Goal: Task Accomplishment & Management: Manage account settings

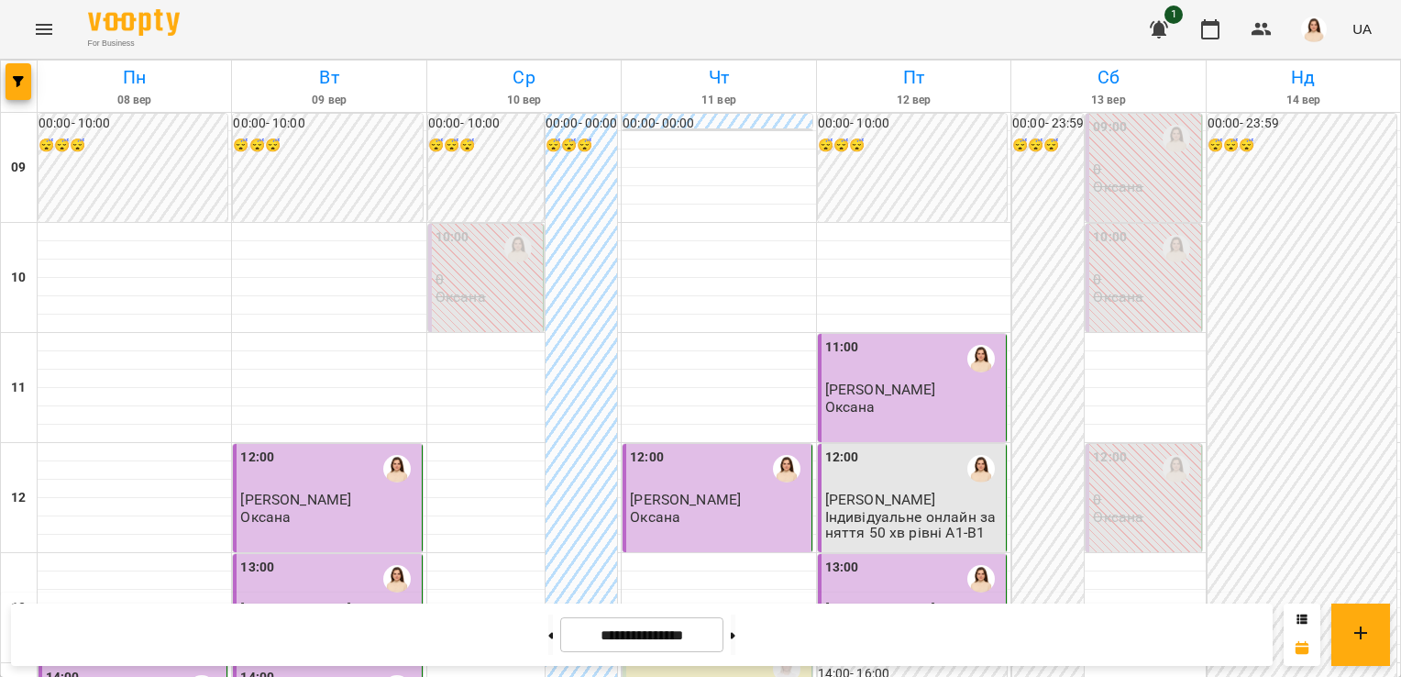
scroll to position [899, 0]
click at [548, 629] on button at bounding box center [550, 634] width 5 height 40
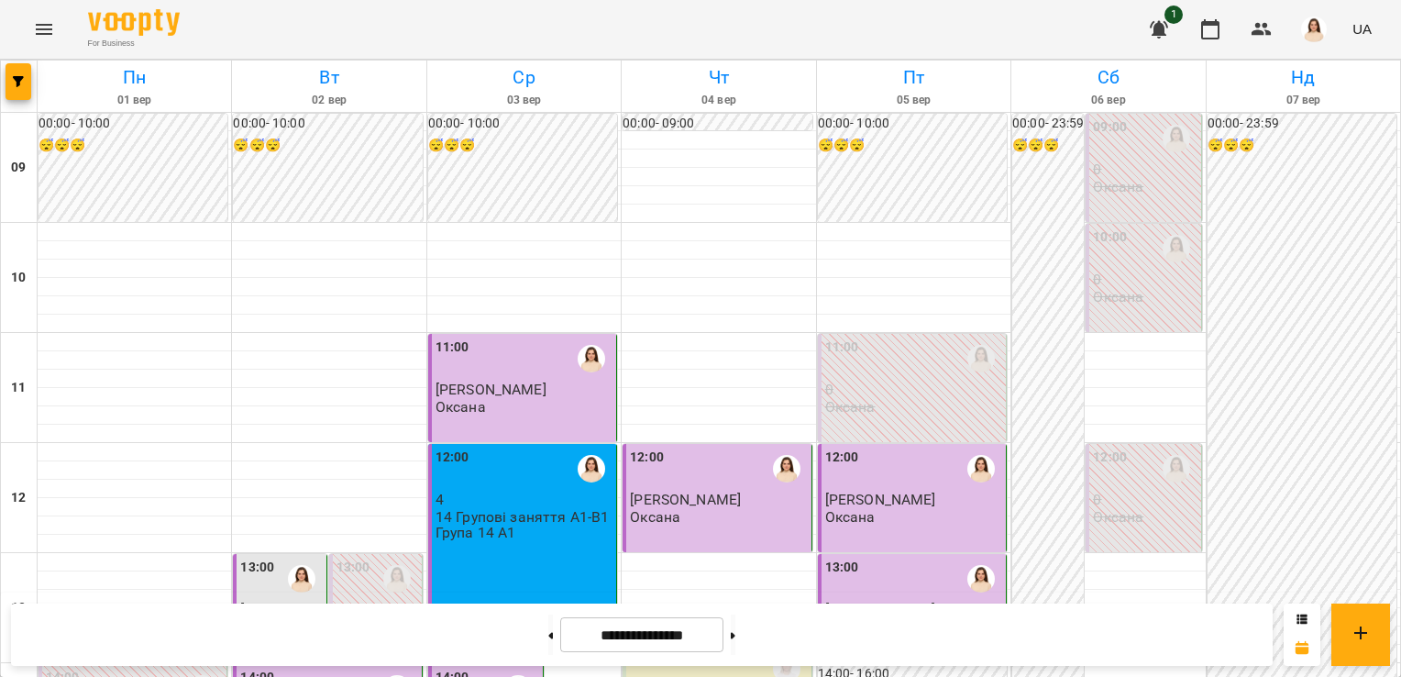
scroll to position [0, 0]
click at [735, 633] on icon at bounding box center [733, 635] width 5 height 6
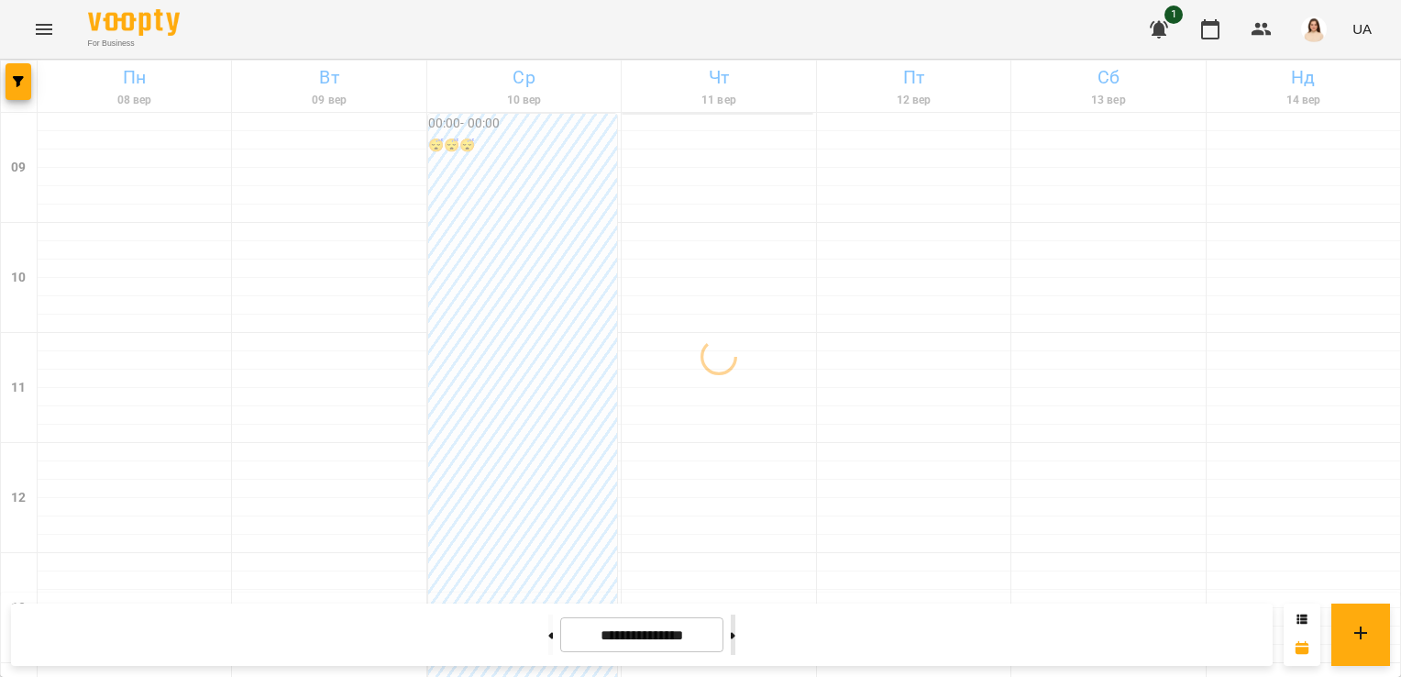
click at [735, 633] on icon at bounding box center [733, 635] width 5 height 6
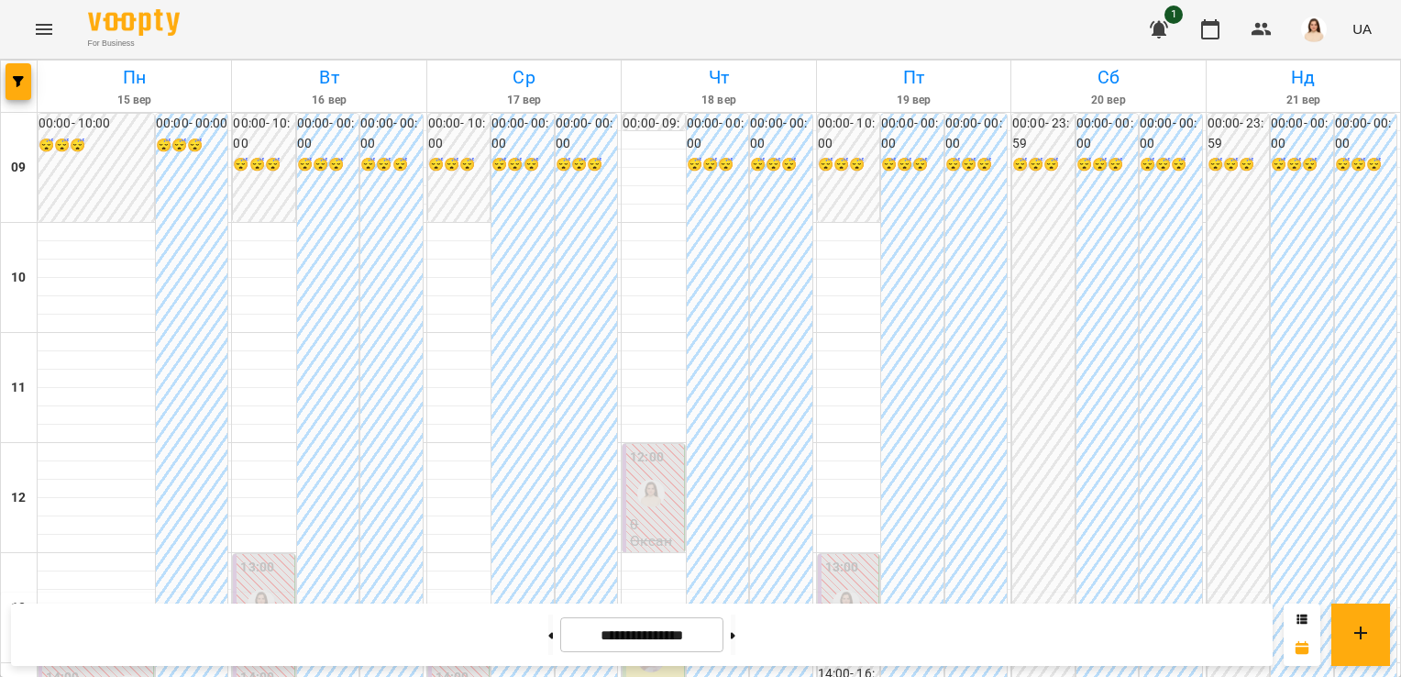
scroll to position [1058, 0]
click at [735, 633] on button at bounding box center [733, 634] width 5 height 40
type input "**********"
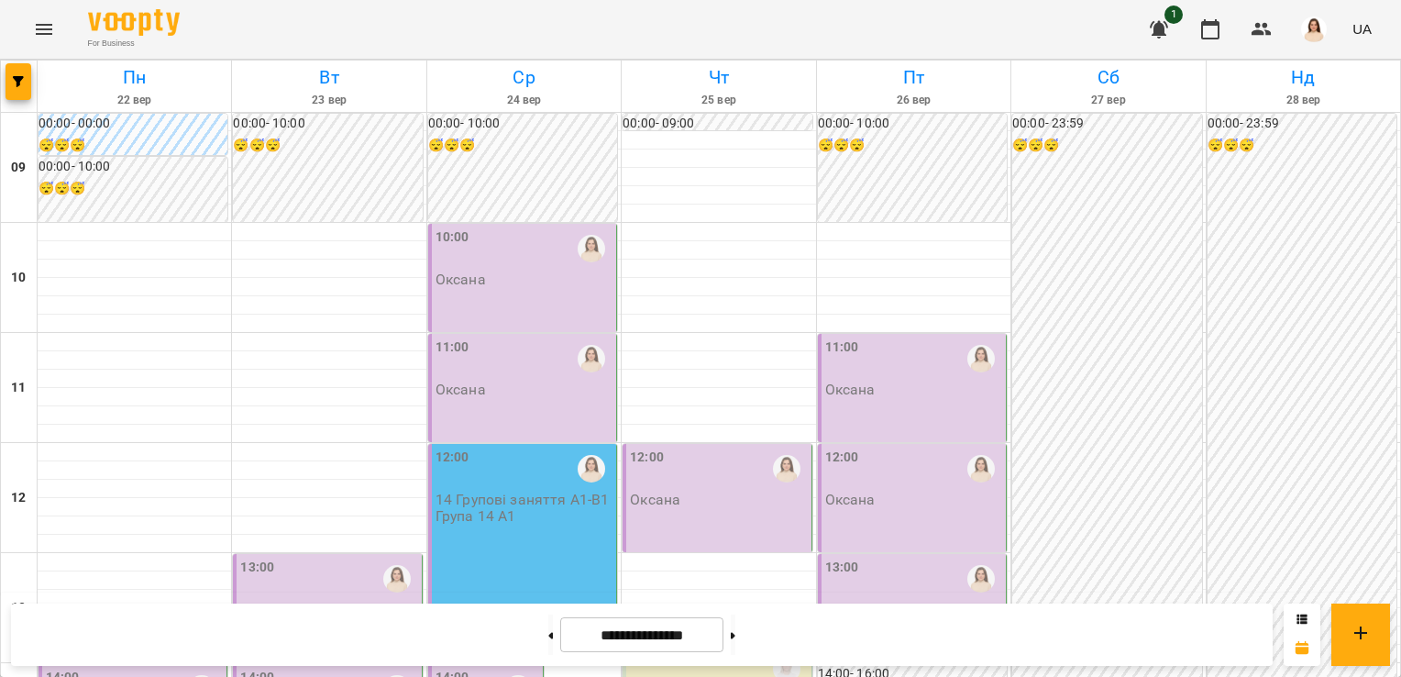
scroll to position [359, 0]
click at [293, 557] on div "13:00" at bounding box center [328, 578] width 177 height 42
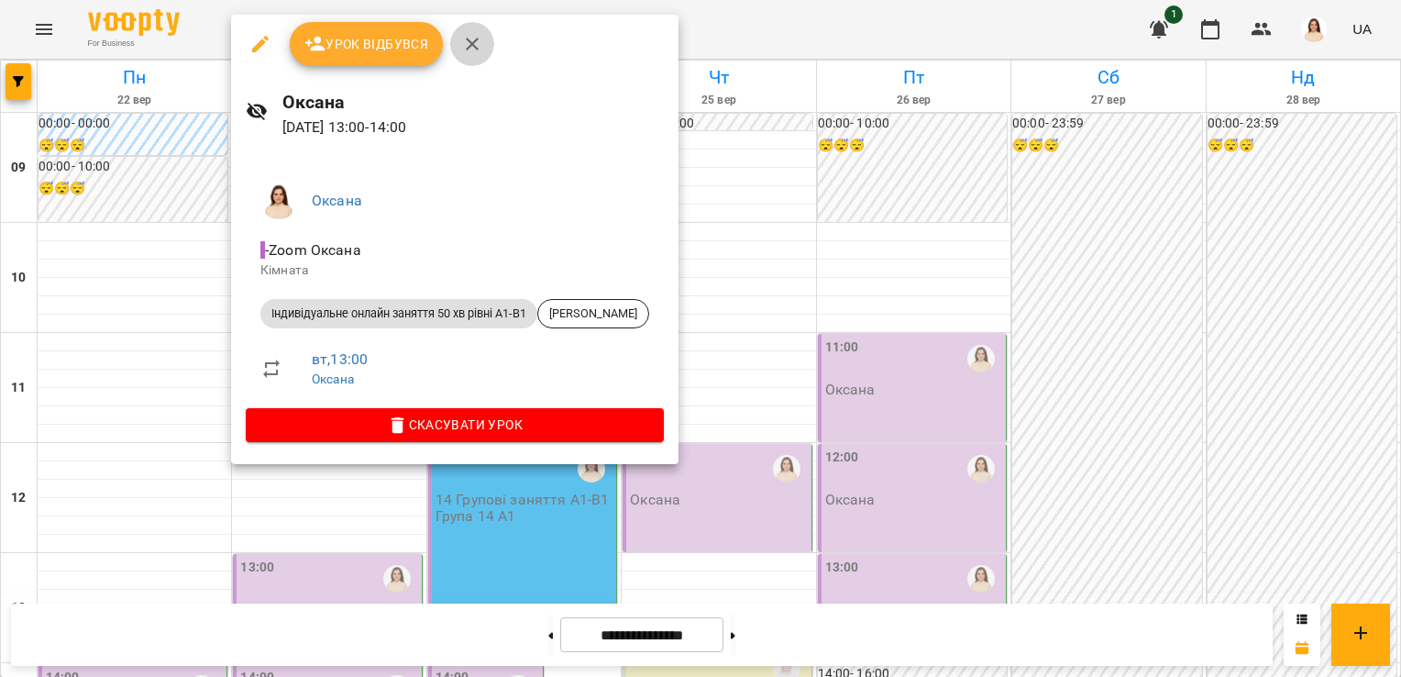
click at [469, 38] on icon "button" at bounding box center [472, 44] width 22 height 22
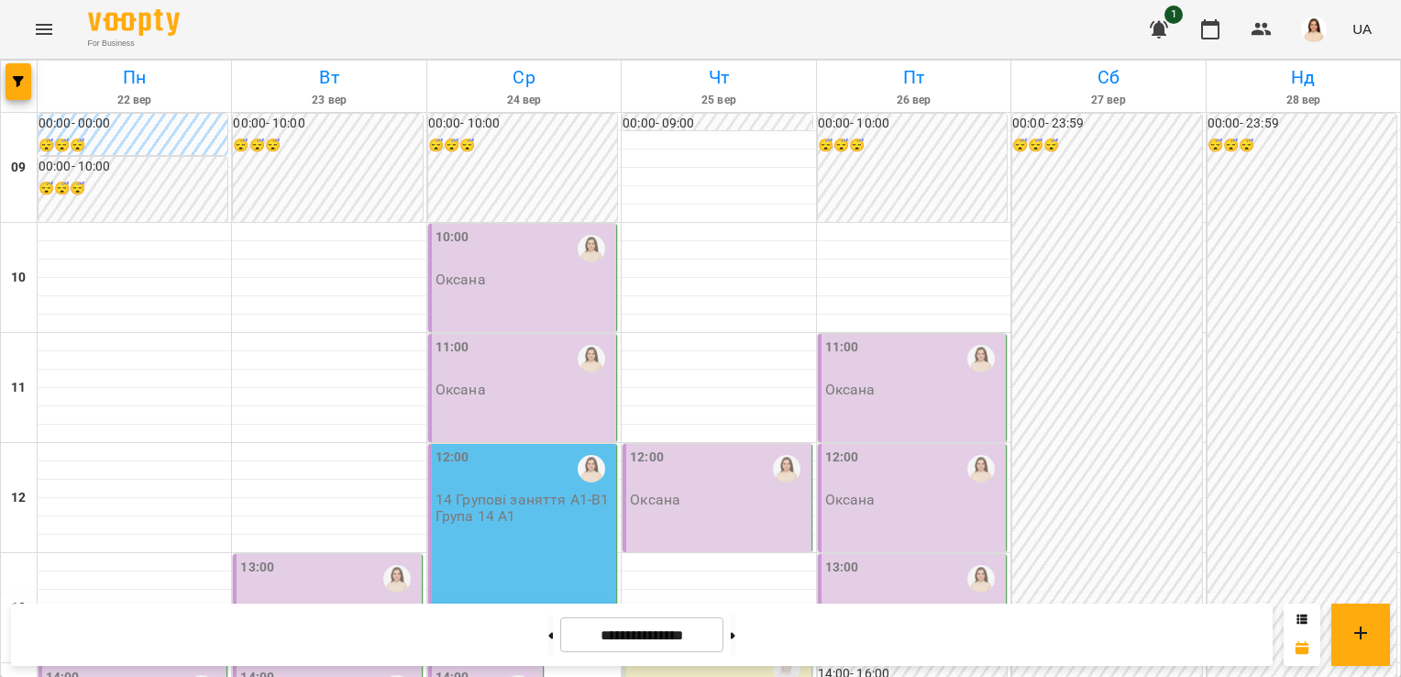
scroll to position [587, 0]
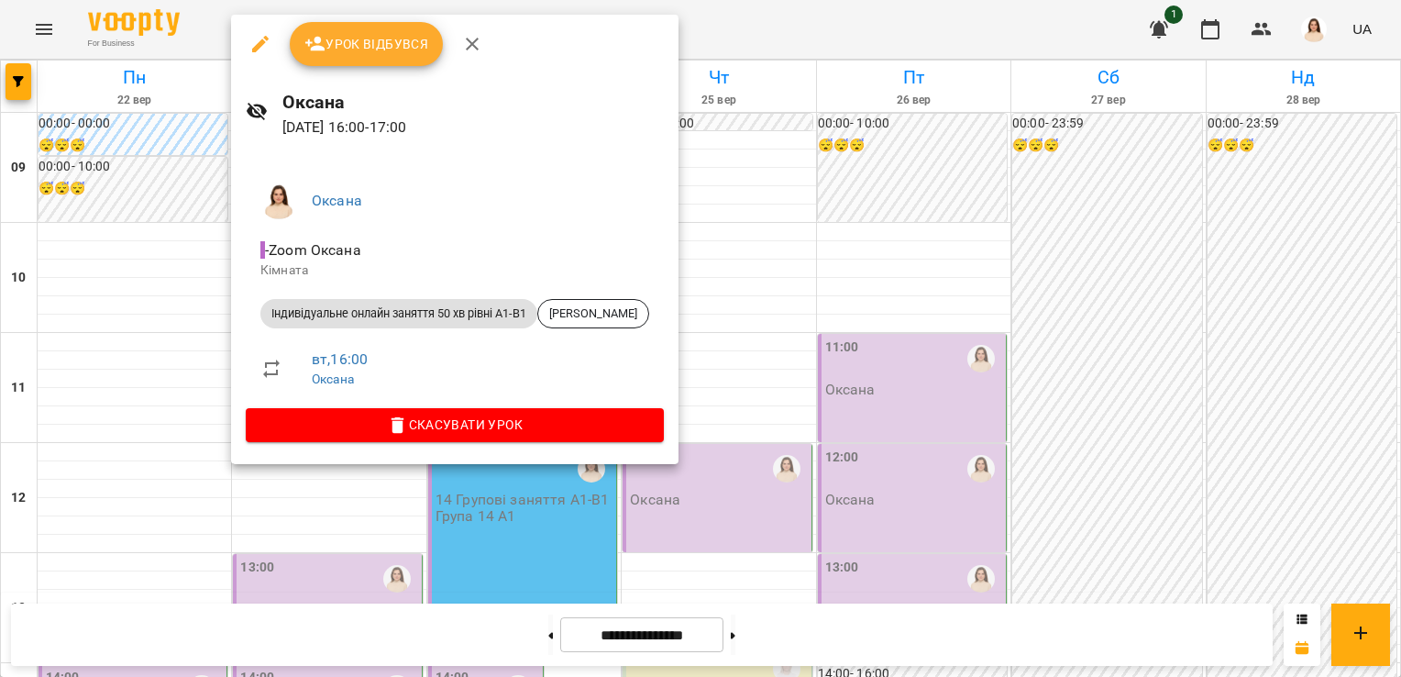
click at [468, 46] on icon "button" at bounding box center [472, 44] width 13 height 13
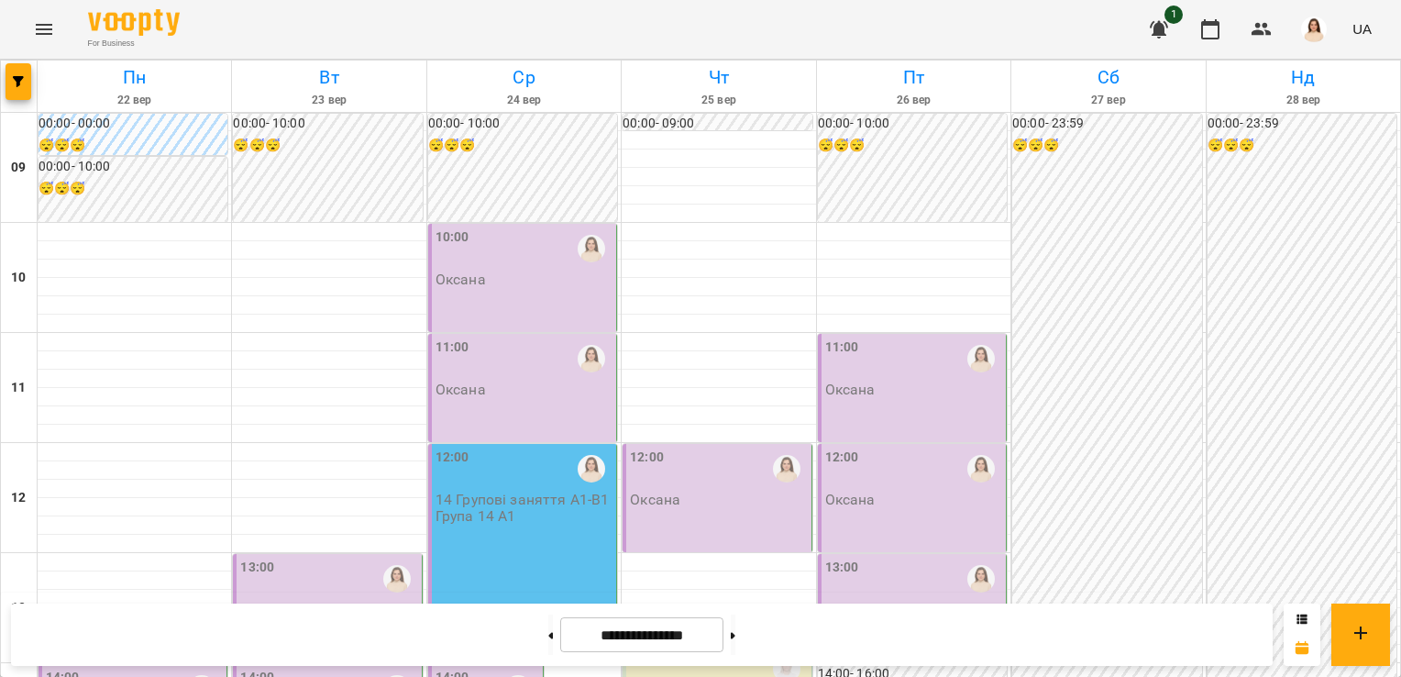
scroll to position [385, 0]
click at [458, 667] on div "14:00" at bounding box center [452, 688] width 34 height 42
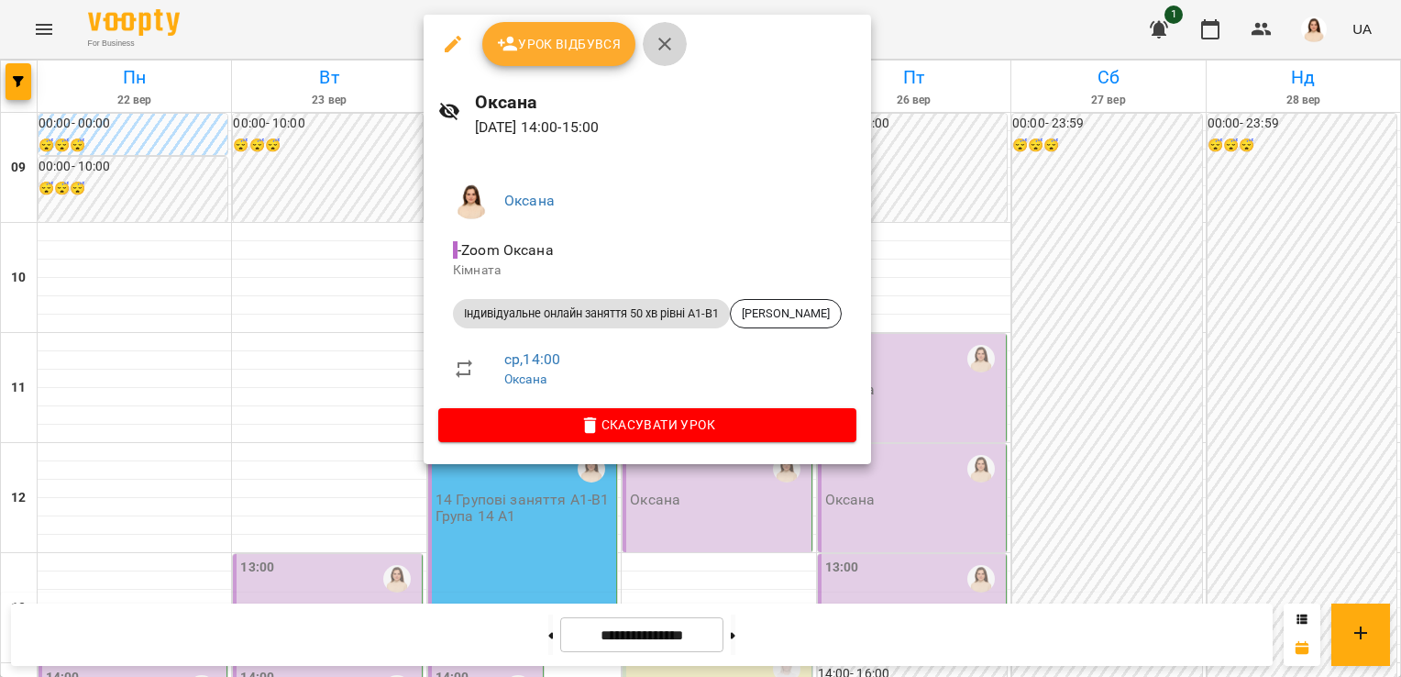
click at [663, 46] on icon "button" at bounding box center [665, 44] width 22 height 22
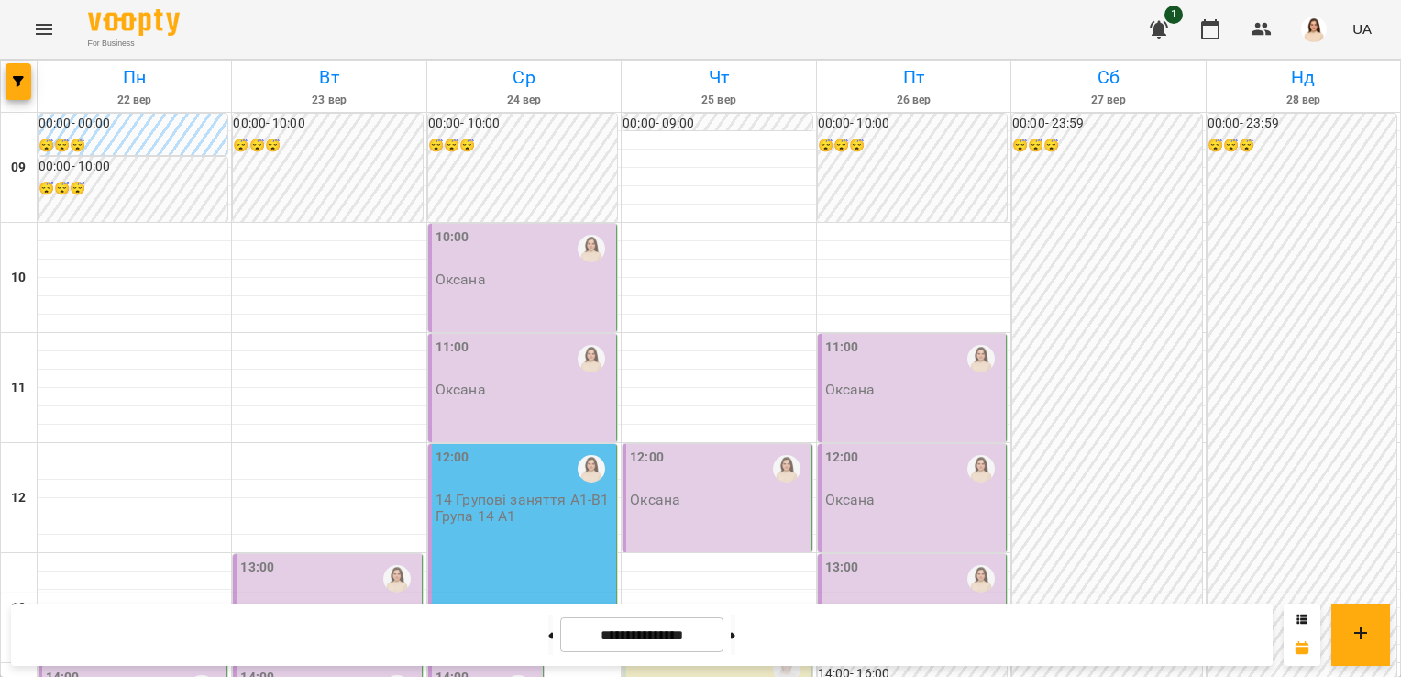
scroll to position [843, 0]
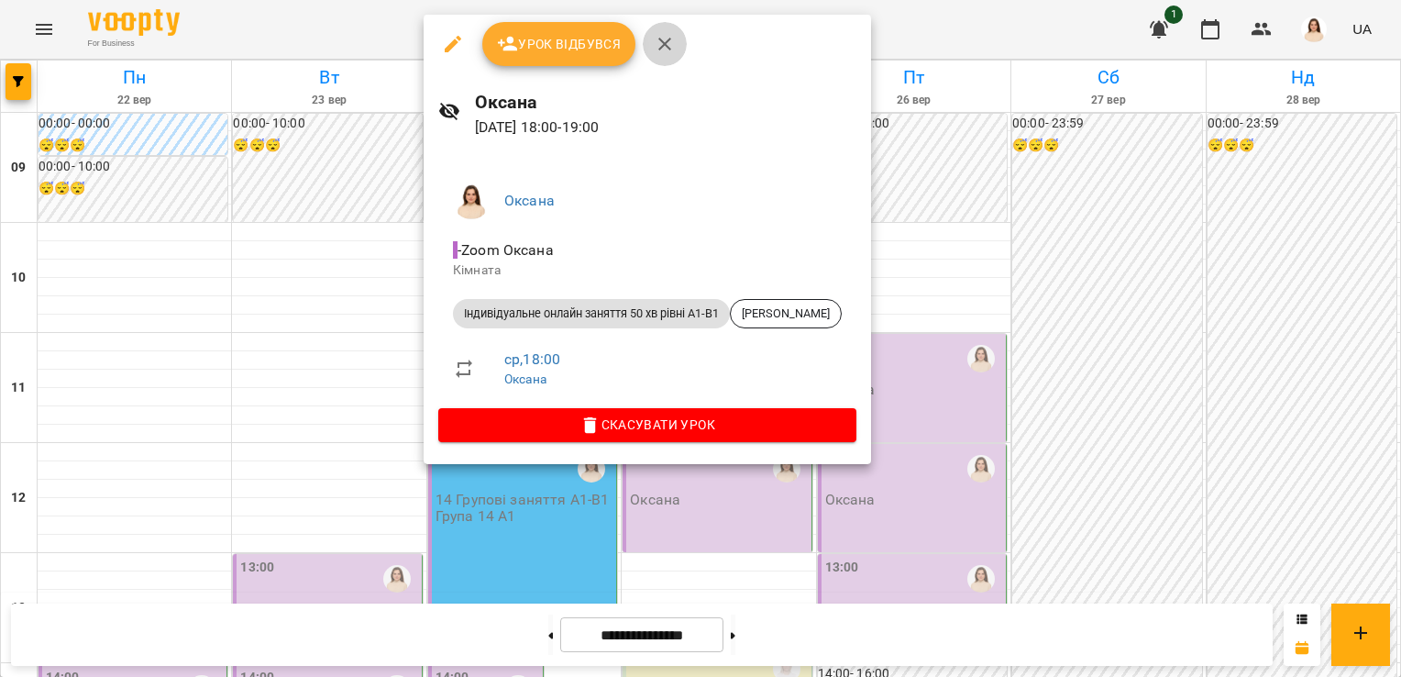
click at [666, 42] on icon "button" at bounding box center [664, 44] width 13 height 13
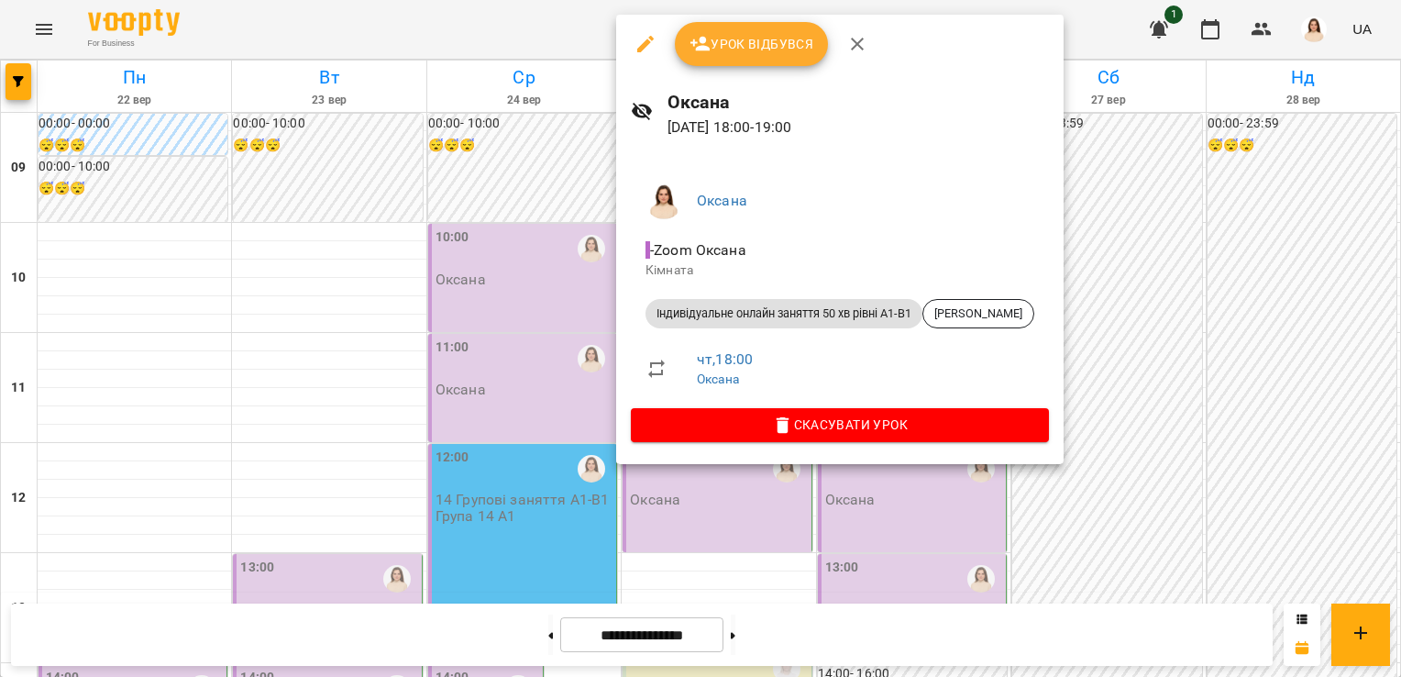
click at [858, 35] on icon "button" at bounding box center [857, 44] width 22 height 22
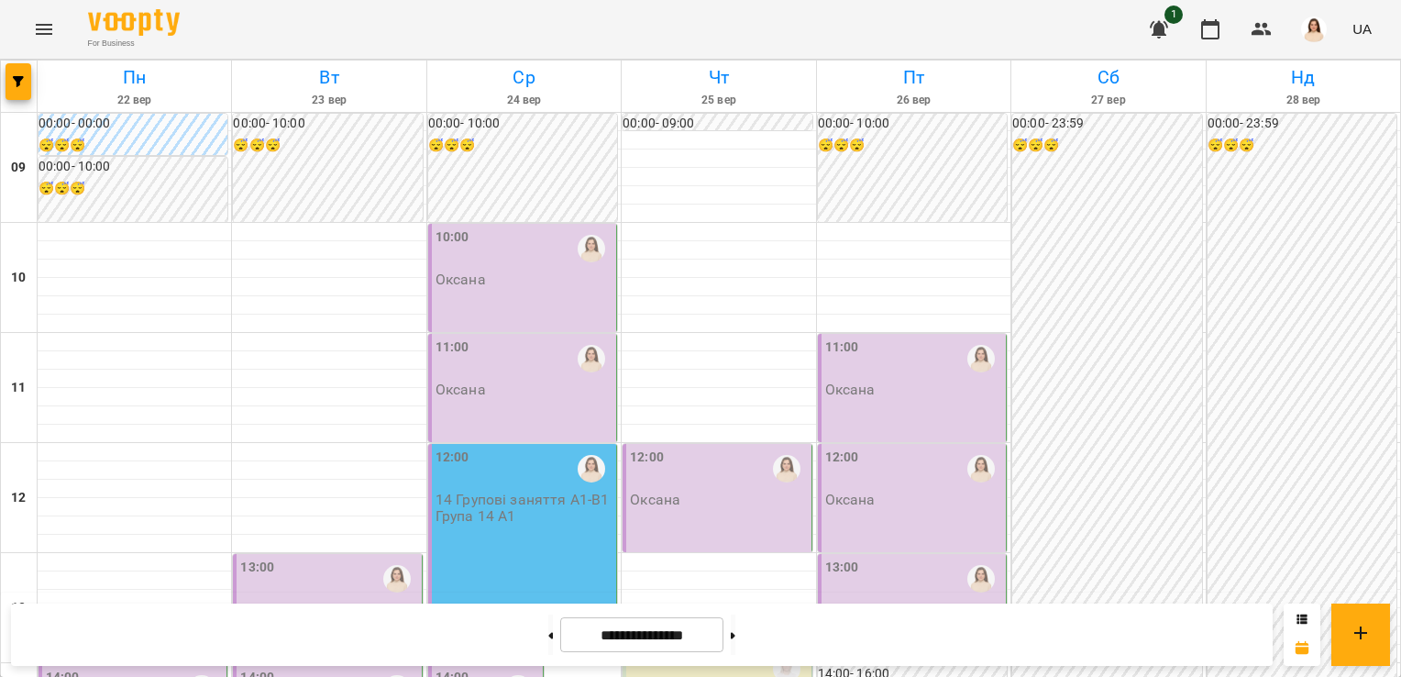
scroll to position [147, 0]
